Goal: Entertainment & Leisure: Consume media (video, audio)

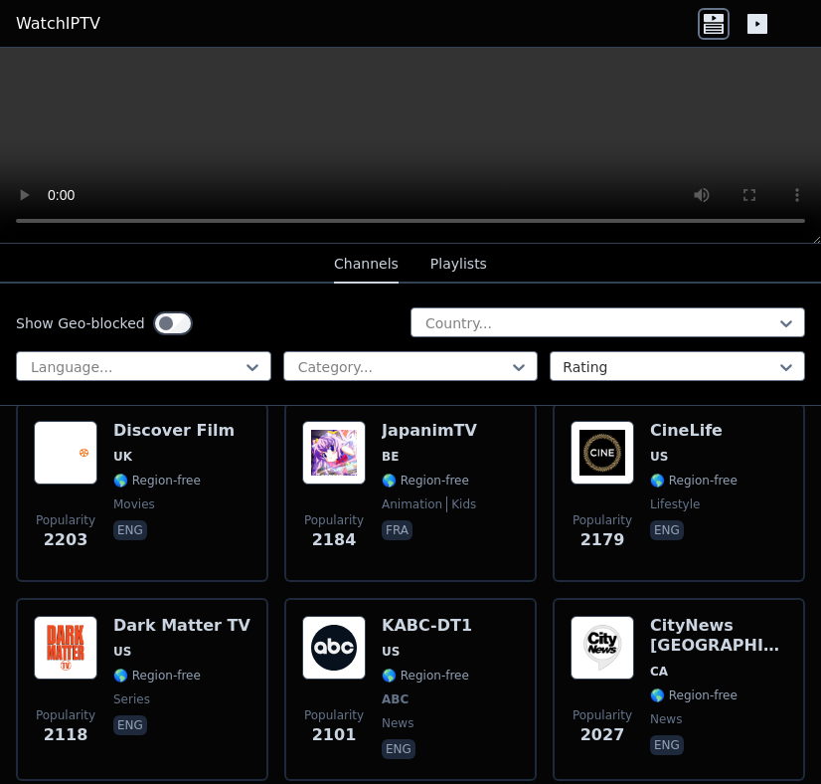
scroll to position [1604, 0]
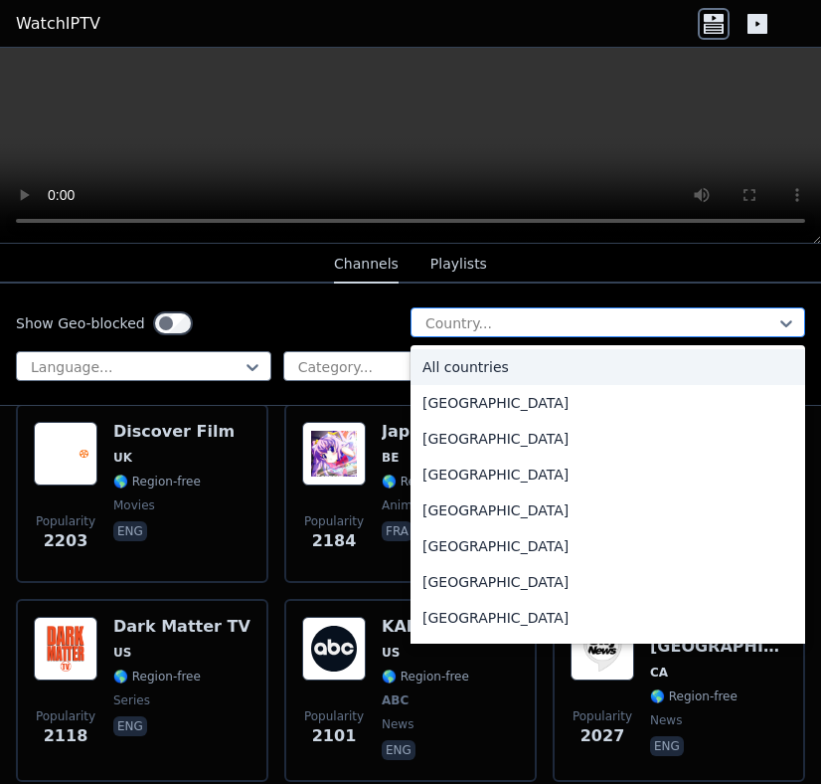
click at [563, 331] on div at bounding box center [600, 323] width 353 height 20
type input "**"
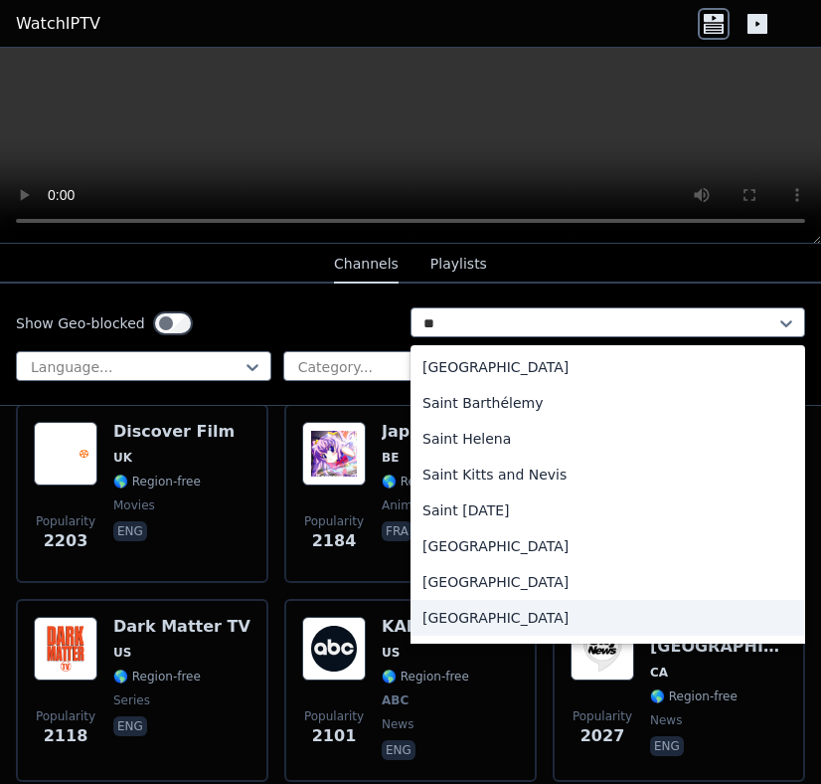
click at [462, 615] on div "[GEOGRAPHIC_DATA]" at bounding box center [608, 618] width 395 height 36
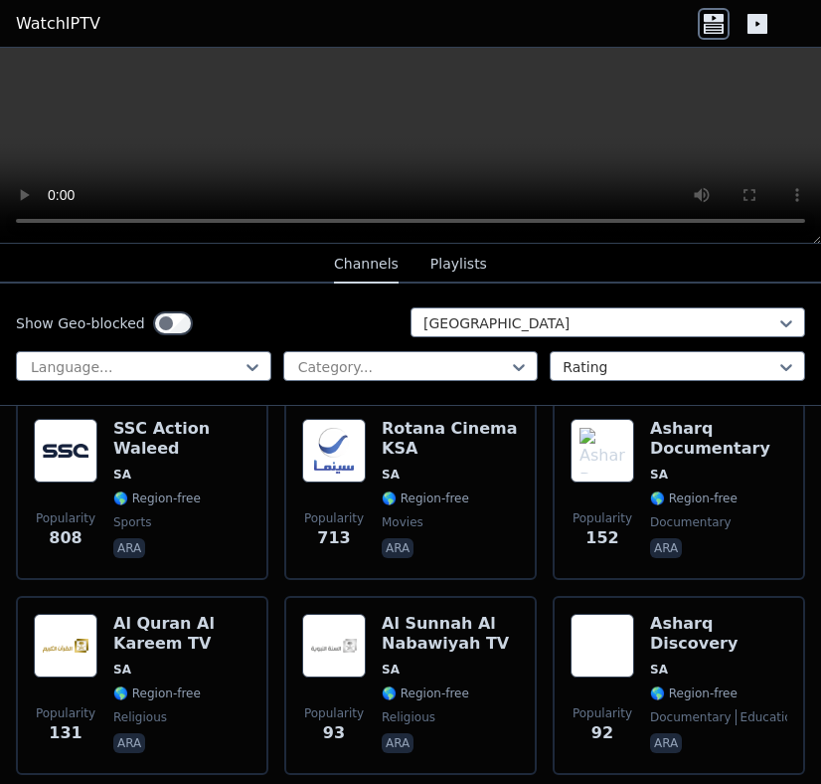
scroll to position [267, 0]
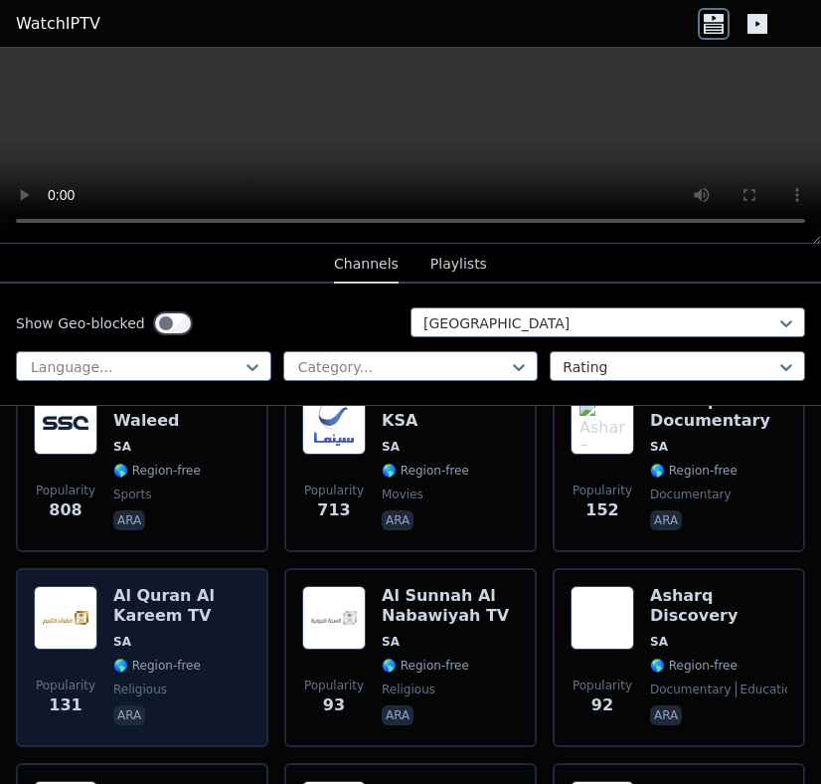
click at [131, 645] on span "SA" at bounding box center [181, 641] width 137 height 16
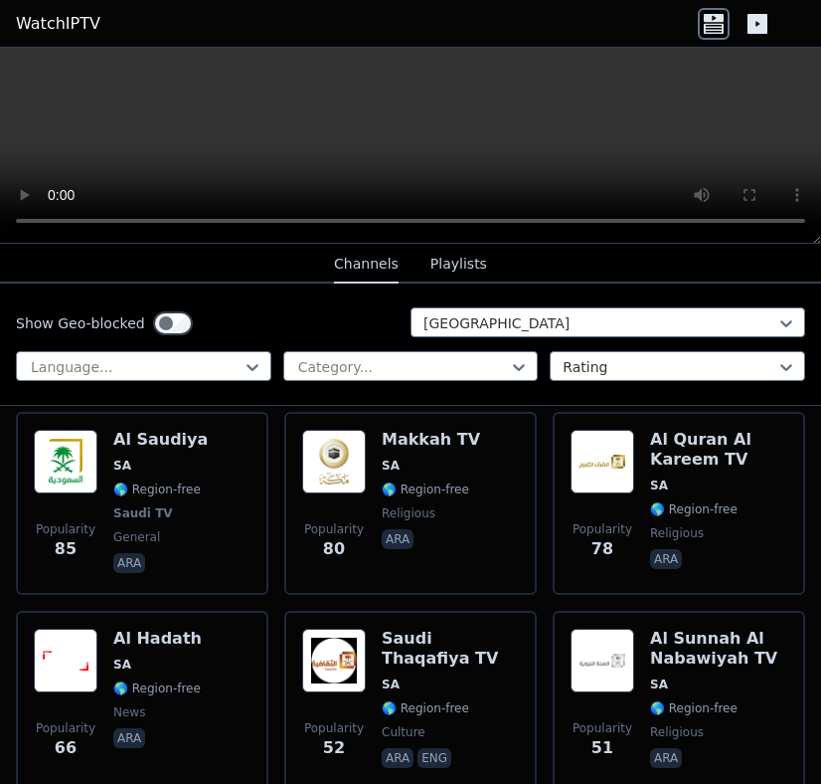
scroll to position [616, 0]
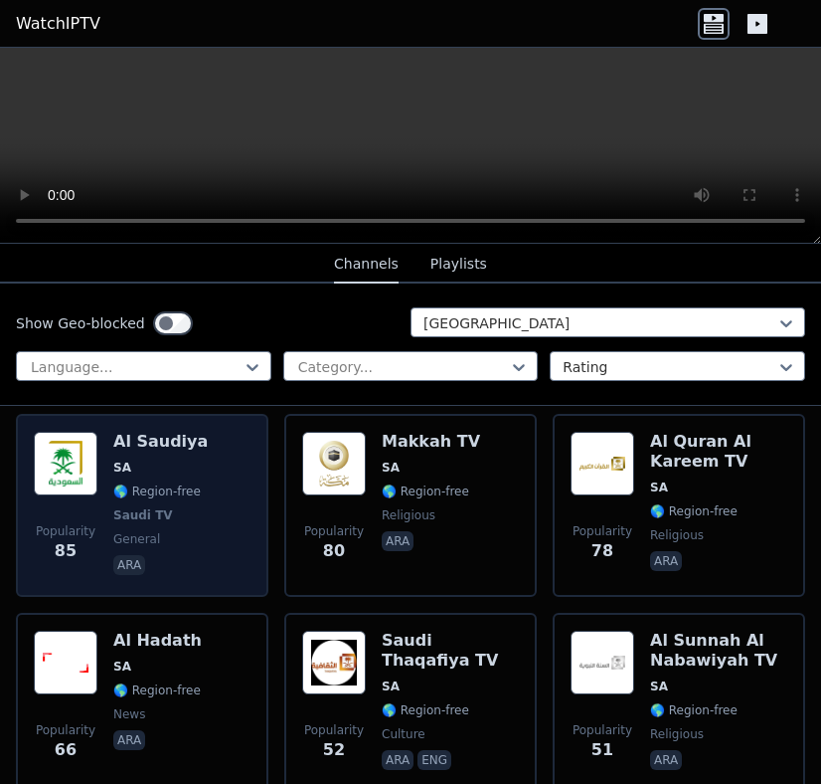
click at [114, 520] on span "Saudi TV" at bounding box center [143, 515] width 60 height 16
click at [155, 534] on span "general" at bounding box center [136, 539] width 47 height 16
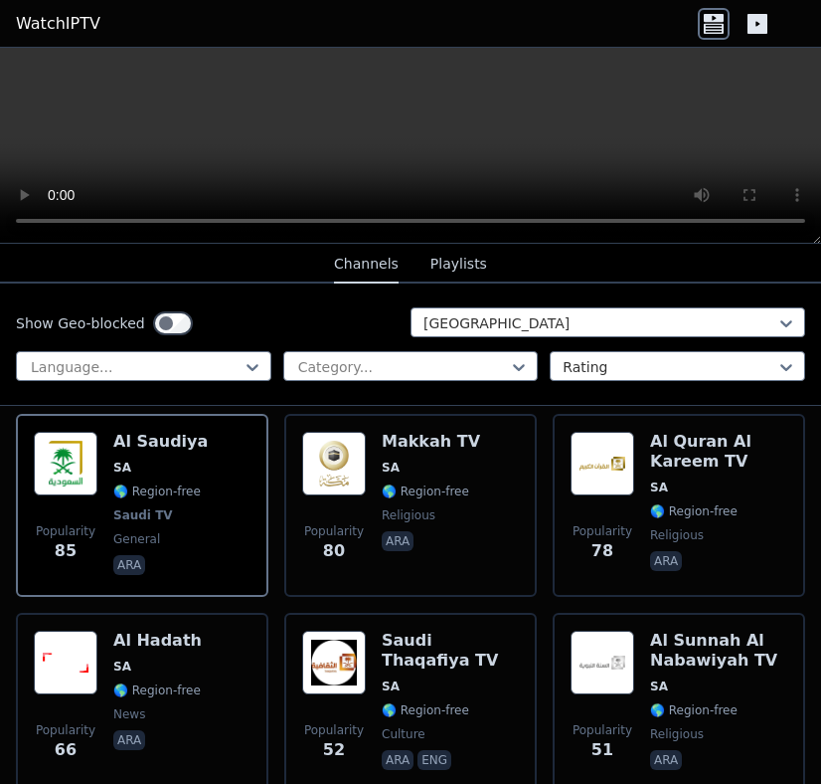
click at [611, 133] on video at bounding box center [410, 146] width 821 height 196
click at [755, 22] on icon at bounding box center [758, 24] width 20 height 20
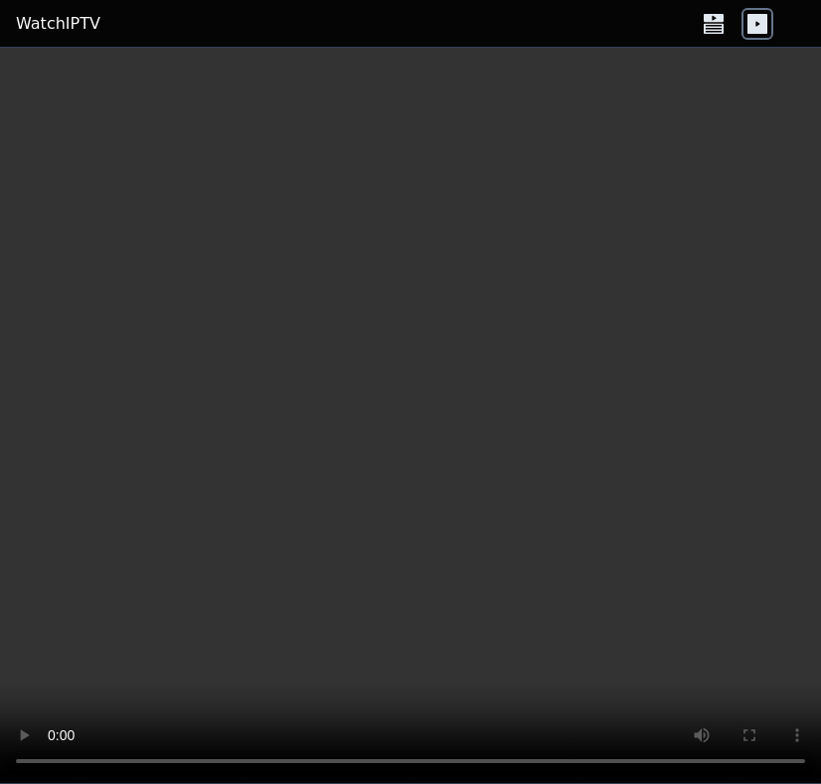
click at [715, 524] on video at bounding box center [410, 416] width 821 height 736
click at [714, 15] on icon at bounding box center [714, 18] width 20 height 8
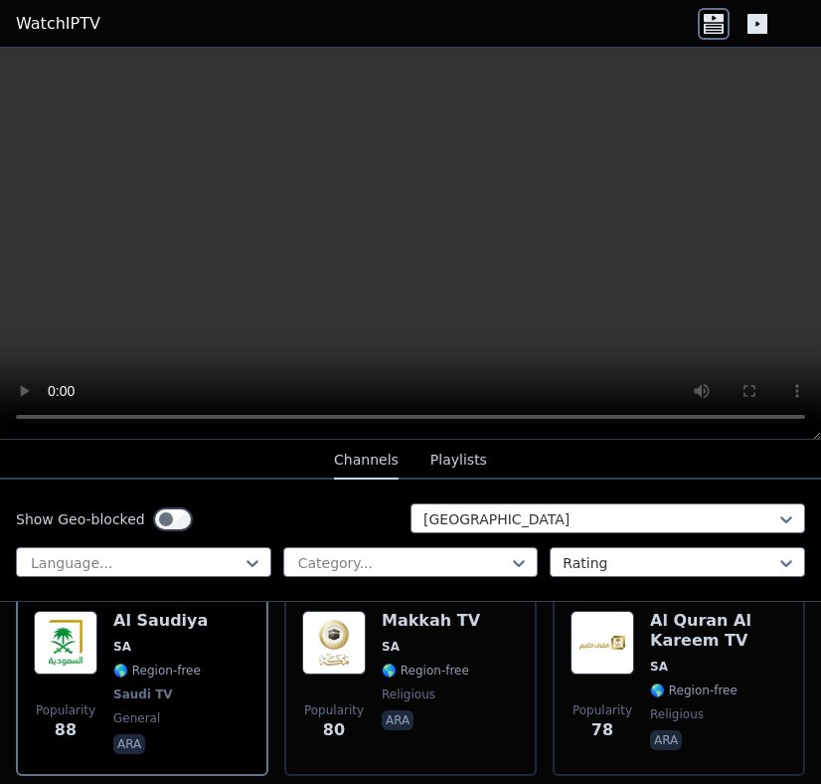
scroll to position [658, 0]
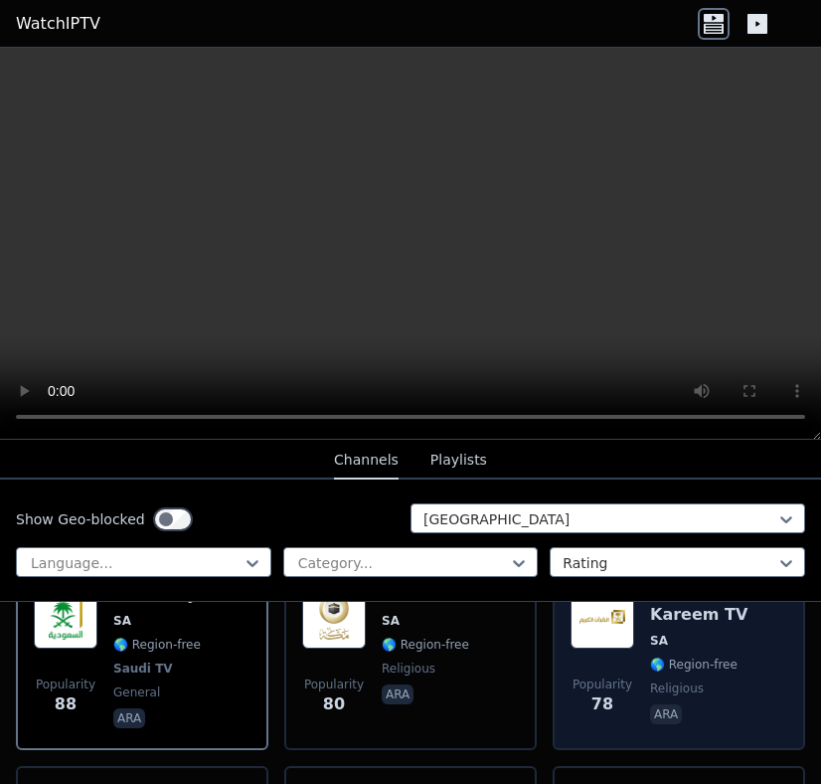
click at [655, 664] on span "🌎 Region-free" at bounding box center [694, 664] width 88 height 16
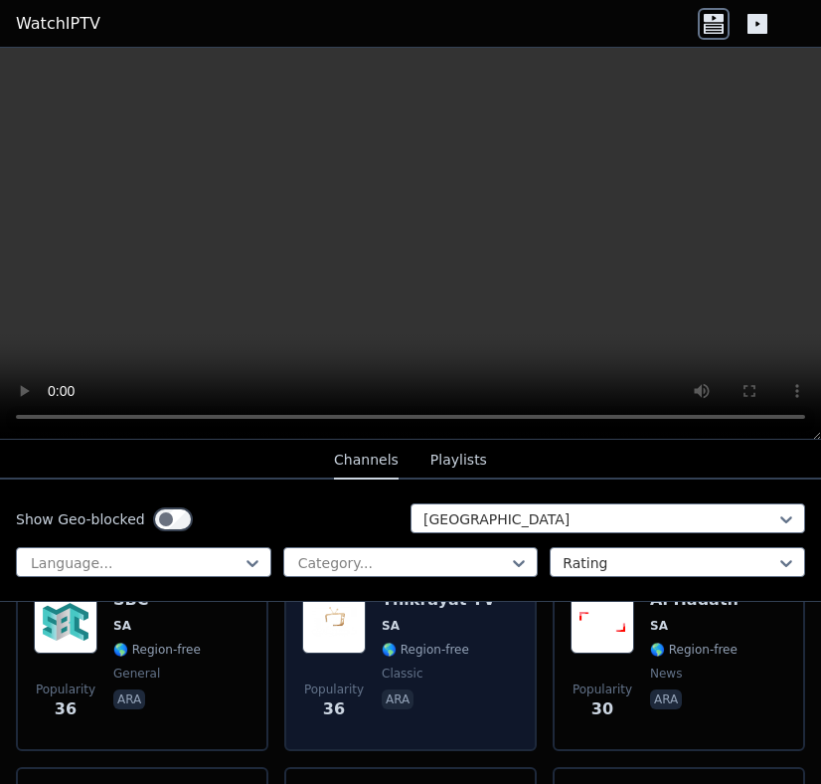
scroll to position [1240, 0]
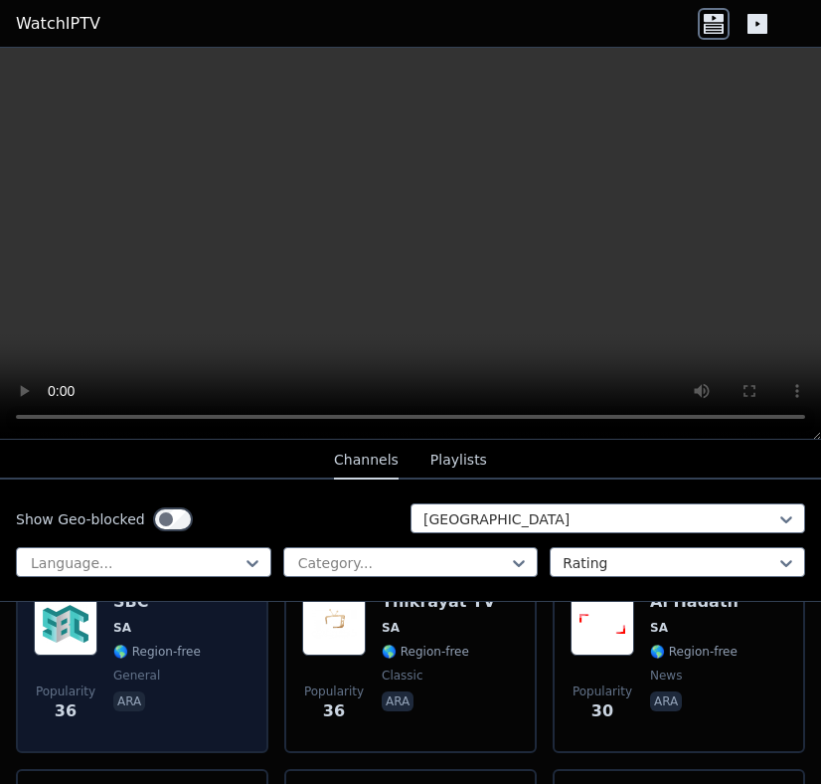
click at [178, 701] on span "ara" at bounding box center [157, 703] width 88 height 24
click at [177, 701] on span "ara" at bounding box center [157, 703] width 88 height 24
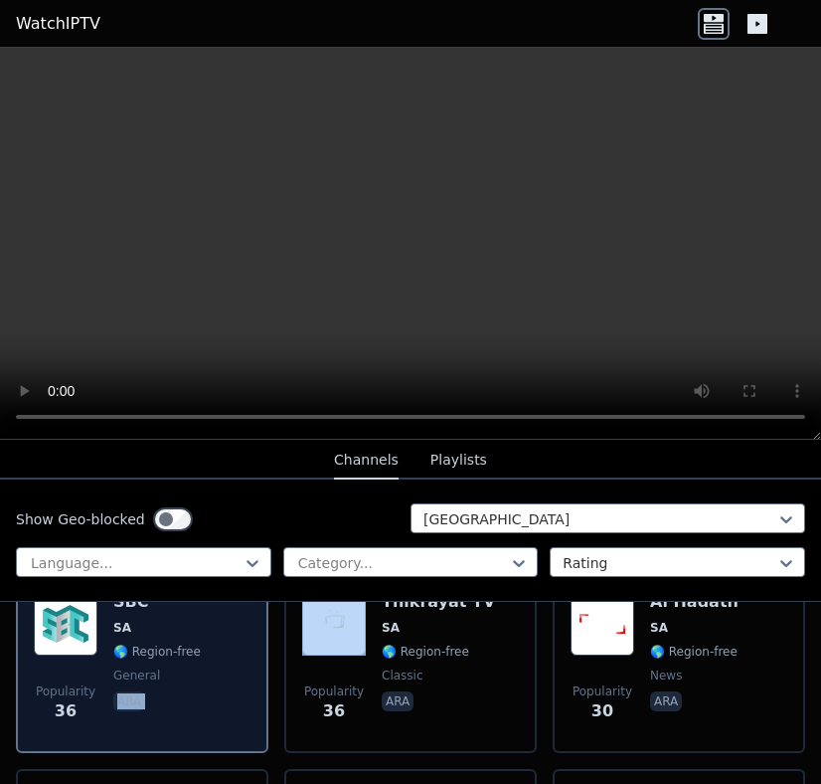
click at [177, 701] on span "ara" at bounding box center [157, 703] width 88 height 24
click at [159, 654] on span "🌎 Region-free" at bounding box center [157, 651] width 88 height 16
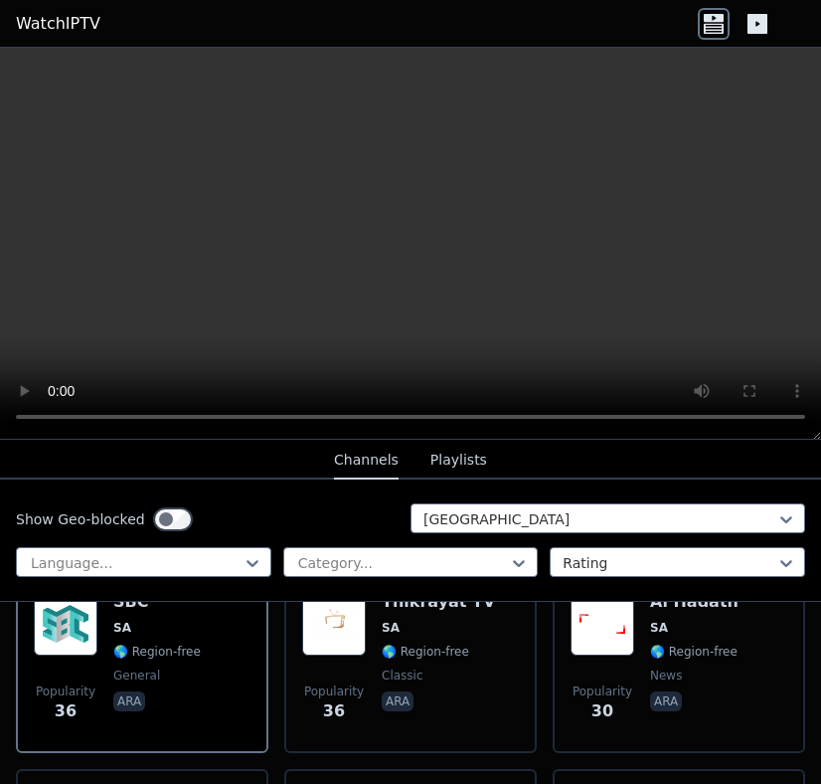
click at [323, 215] on video at bounding box center [410, 244] width 821 height 392
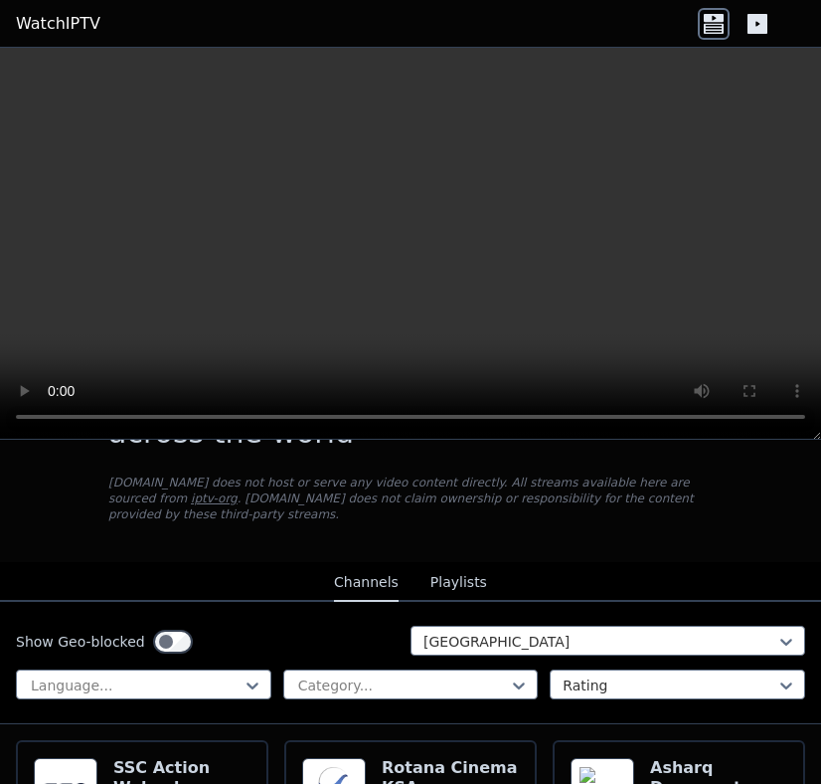
scroll to position [0, 0]
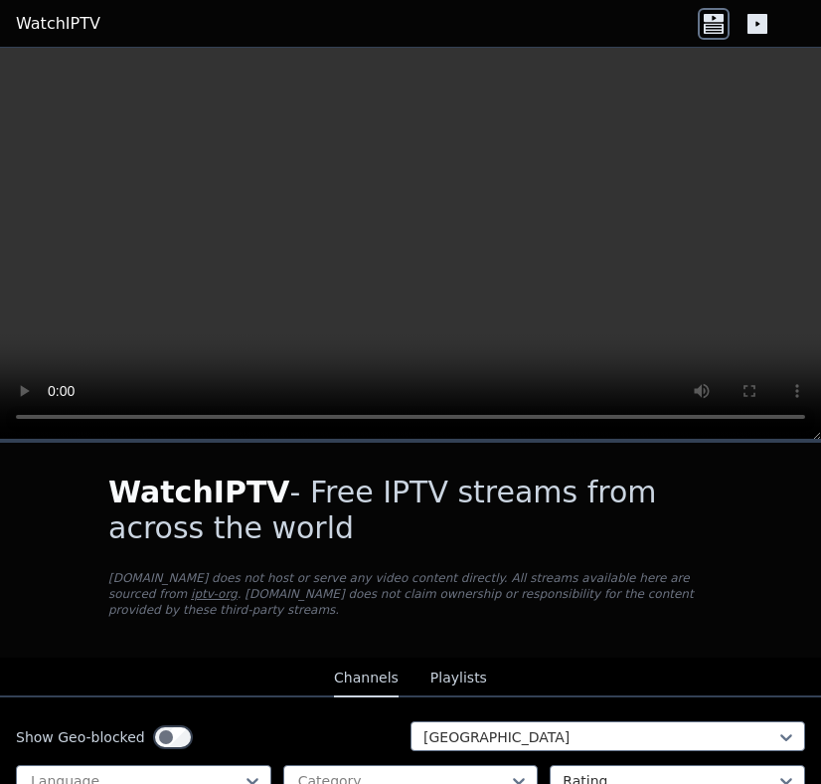
click at [455, 676] on button "Playlists" at bounding box center [459, 678] width 57 height 38
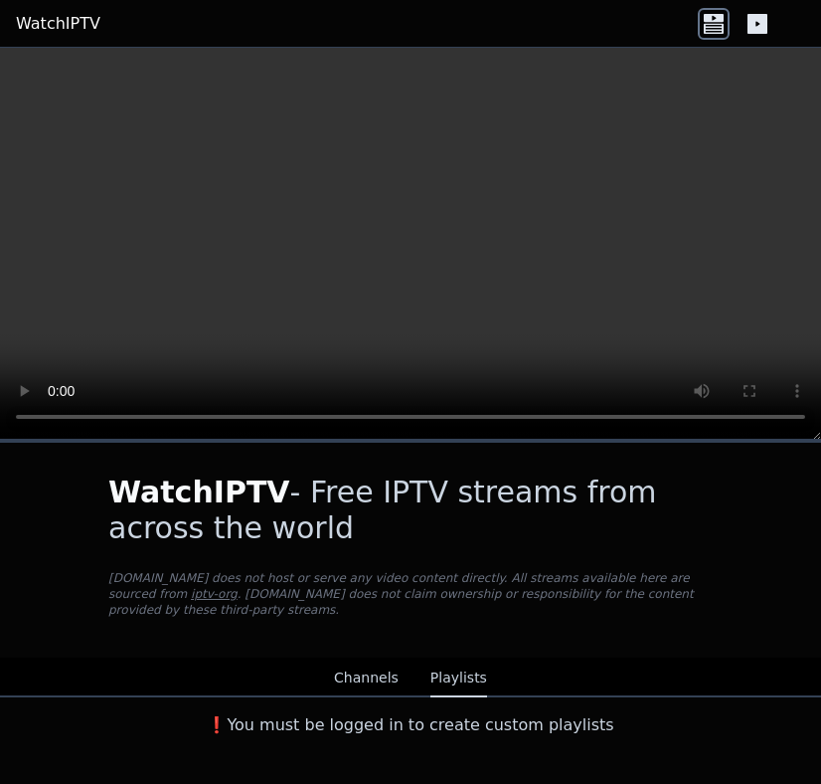
click at [373, 685] on button "Channels" at bounding box center [366, 678] width 65 height 38
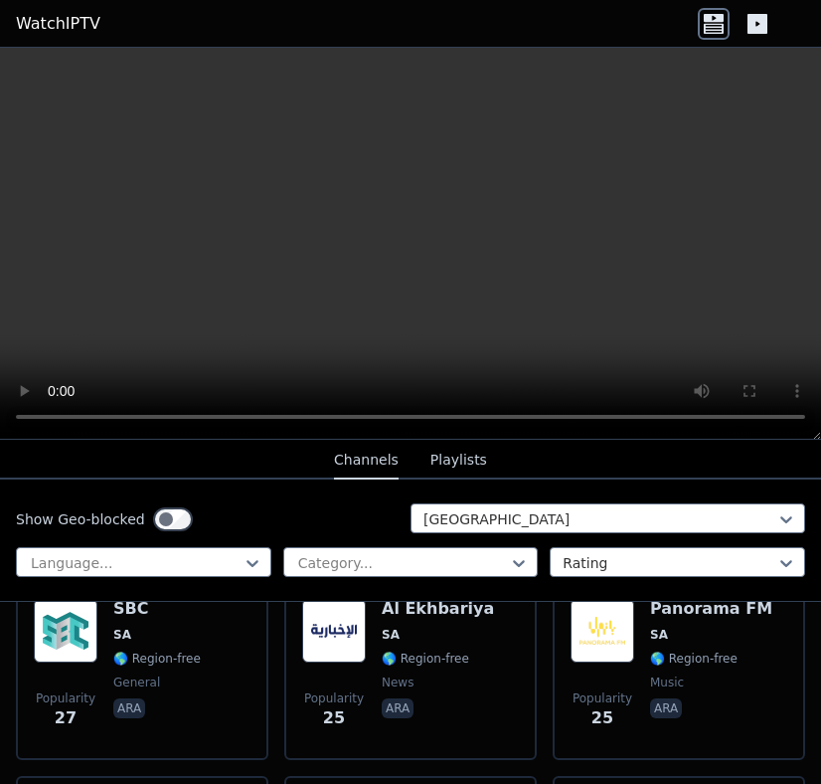
scroll to position [1427, 0]
